Goal: Browse casually

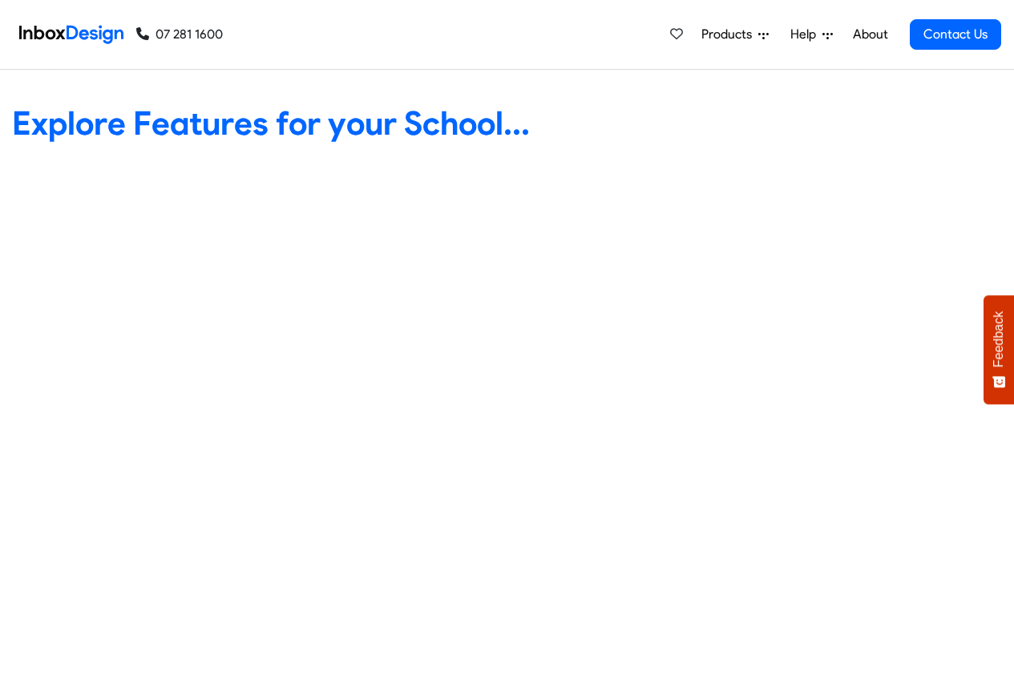
scroll to position [673, 0]
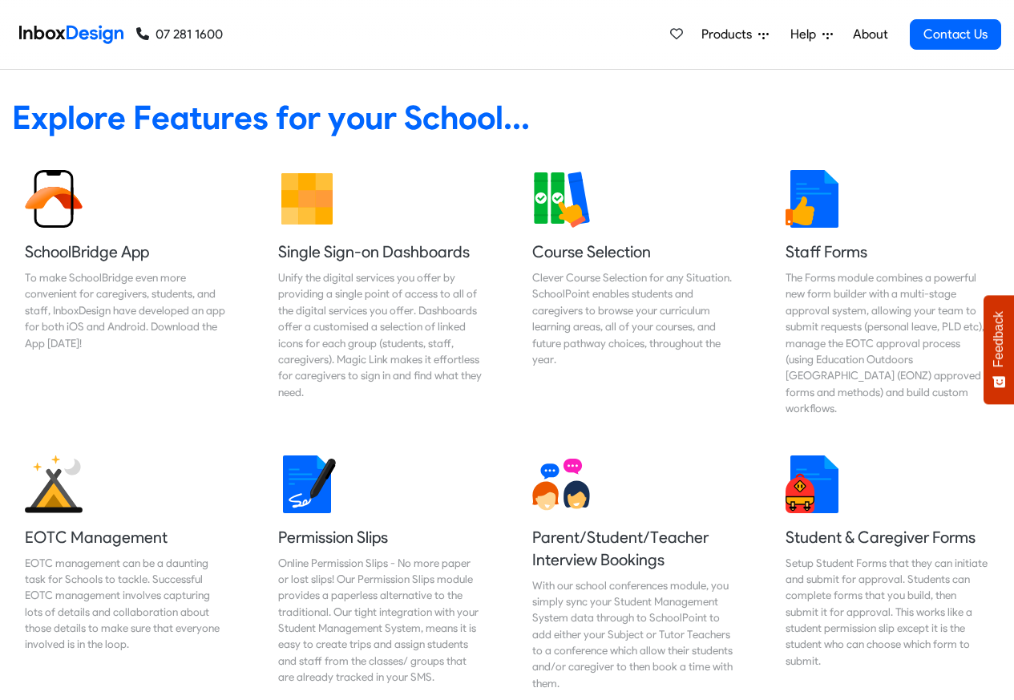
checkbox input "true"
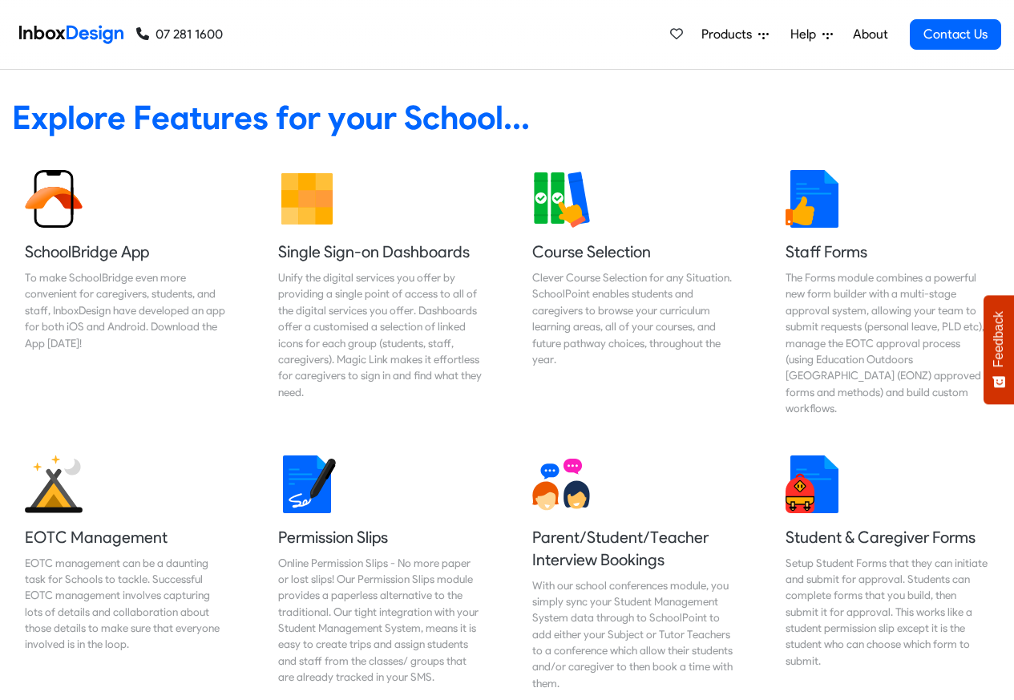
checkbox input "true"
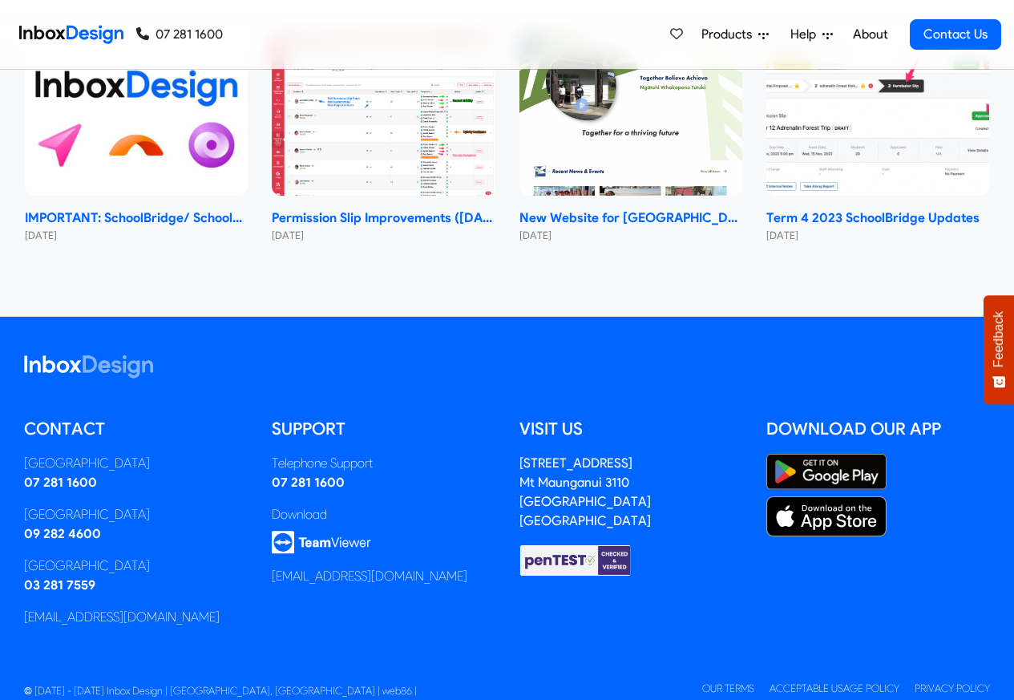
checkbox input "true"
